Goal: Task Accomplishment & Management: Manage account settings

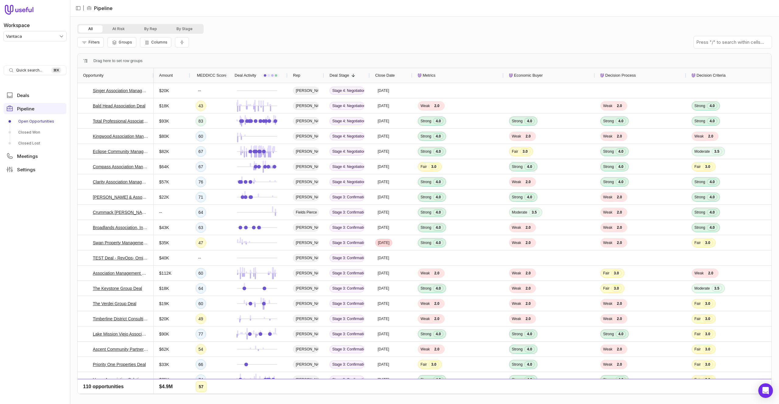
click at [257, 44] on div "Filters Groups Columns" at bounding box center [424, 42] width 695 height 17
click at [185, 30] on button "By Stage" at bounding box center [185, 28] width 36 height 7
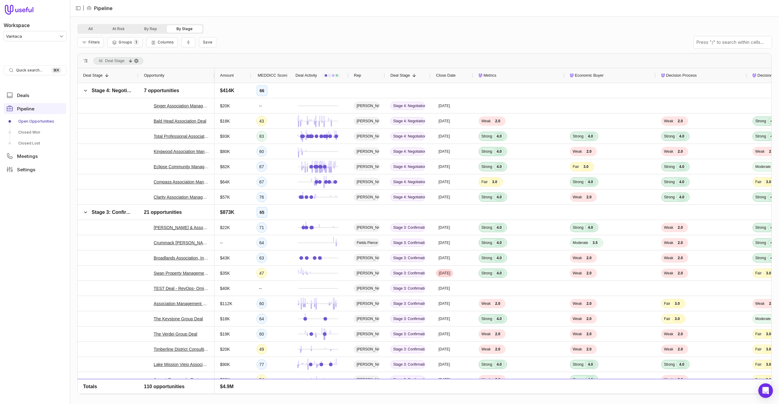
click at [439, 33] on div "All At Risk By Rep By Stage" at bounding box center [424, 29] width 695 height 10
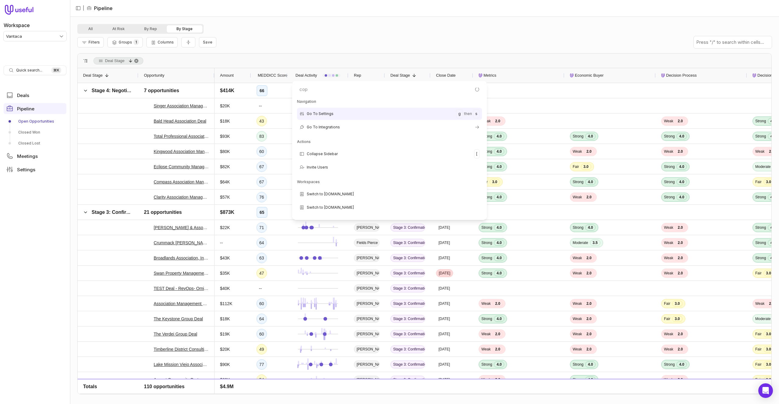
type input "copy"
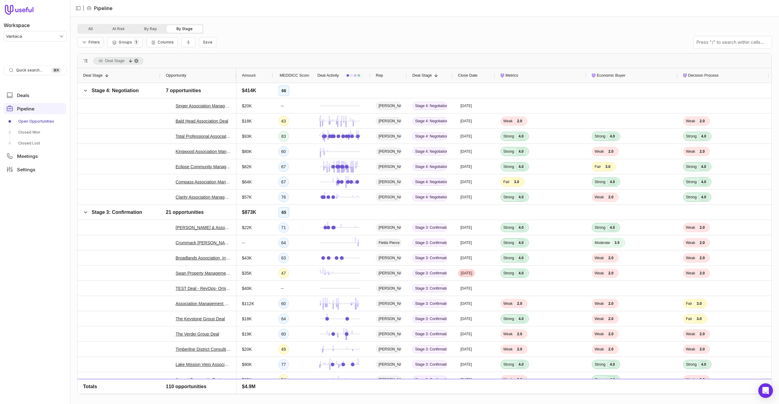
drag, startPoint x: 137, startPoint y: 73, endPoint x: 147, endPoint y: 75, distance: 9.9
click at [159, 73] on div at bounding box center [160, 75] width 2 height 15
click at [84, 89] on span at bounding box center [85, 90] width 5 height 5
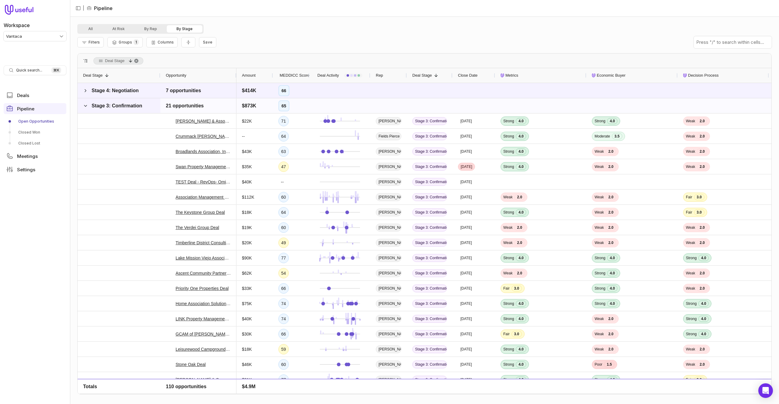
click at [86, 107] on span at bounding box center [85, 106] width 5 height 5
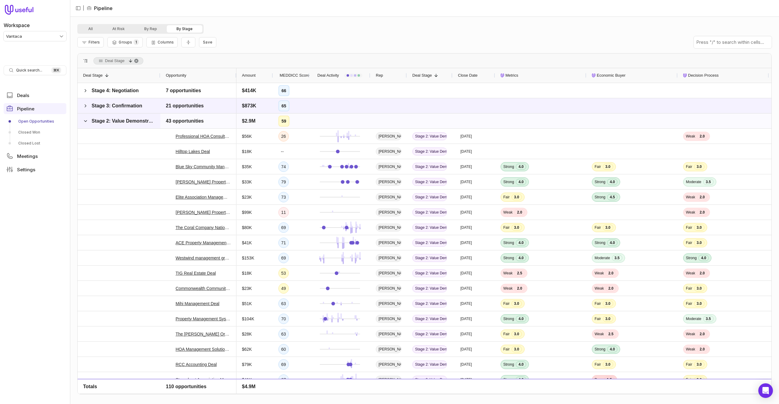
click at [85, 119] on span at bounding box center [85, 121] width 5 height 5
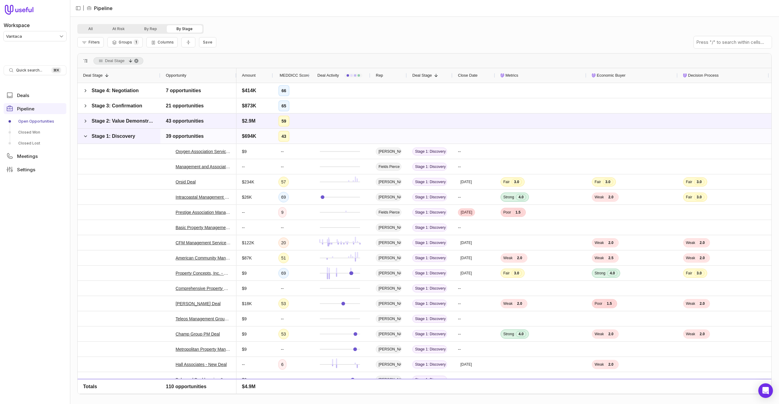
click at [87, 134] on span at bounding box center [85, 136] width 5 height 5
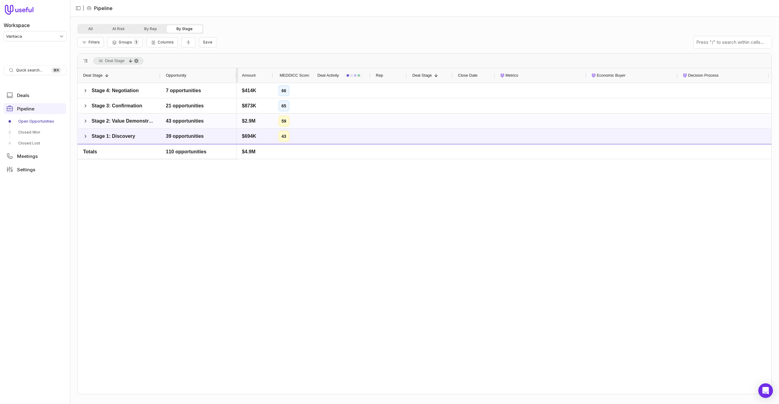
scroll to position [0, 1]
click at [30, 174] on ul "Deals Pipeline Open Opportunities Closed Won Closed Lost Meetings Settings" at bounding box center [35, 132] width 63 height 90
drag, startPoint x: 30, startPoint y: 173, endPoint x: 112, endPoint y: 155, distance: 83.3
click at [31, 173] on link "Settings" at bounding box center [35, 169] width 63 height 11
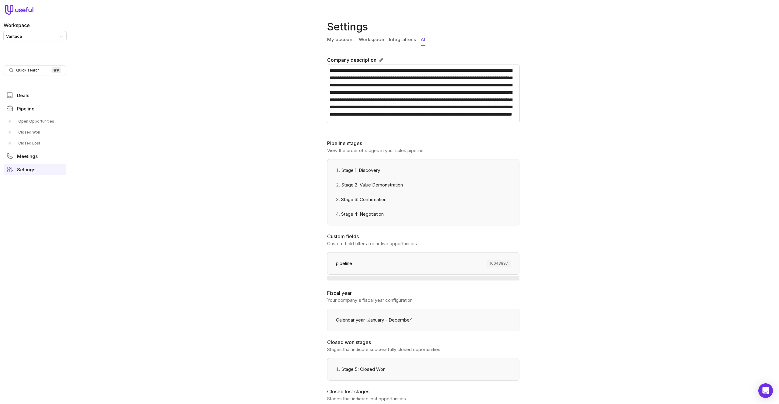
click at [422, 39] on link "AI" at bounding box center [423, 40] width 4 height 12
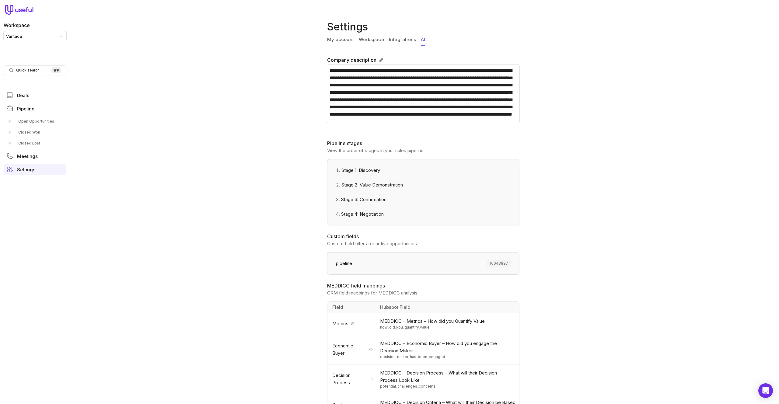
click at [502, 263] on span "16043897" at bounding box center [498, 263] width 23 height 7
copy span "16043897"
